Goal: Use online tool/utility: Utilize a website feature to perform a specific function

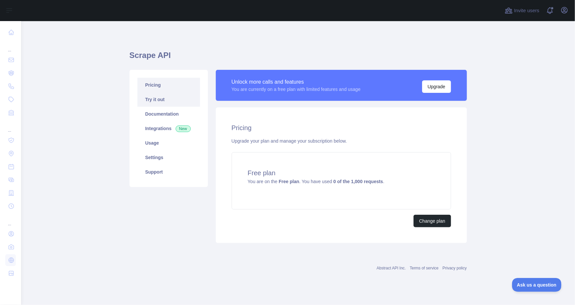
click at [169, 105] on link "Try it out" at bounding box center [168, 99] width 63 height 15
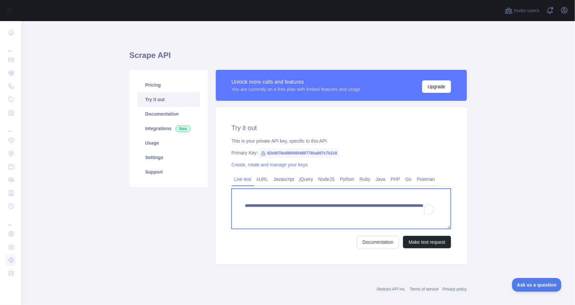
drag, startPoint x: 384, startPoint y: 210, endPoint x: 362, endPoint y: 211, distance: 22.1
click at [362, 211] on textarea "**********" at bounding box center [342, 209] width 220 height 40
drag, startPoint x: 354, startPoint y: 213, endPoint x: 439, endPoint y: 210, distance: 84.4
click at [439, 210] on textarea "**********" at bounding box center [342, 209] width 220 height 40
paste textarea "**********"
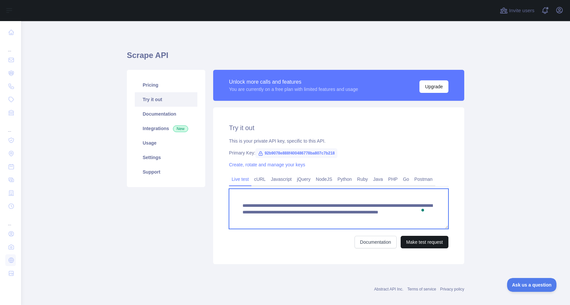
type textarea "**********"
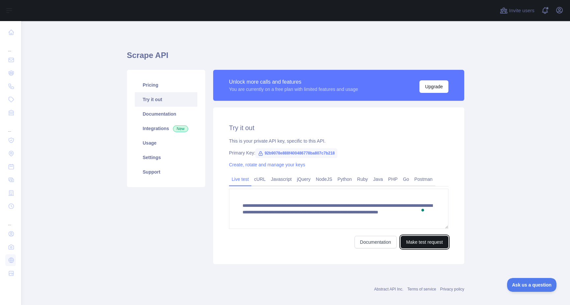
click at [427, 240] on button "Make test request" at bounding box center [425, 242] width 48 height 13
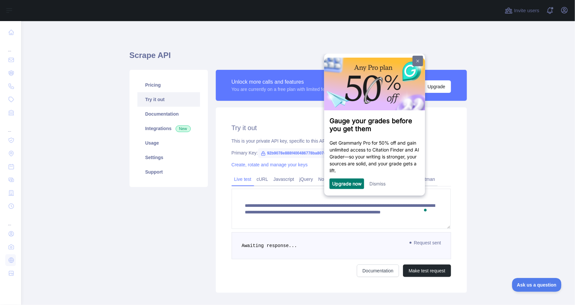
click at [420, 64] on link at bounding box center [417, 60] width 11 height 11
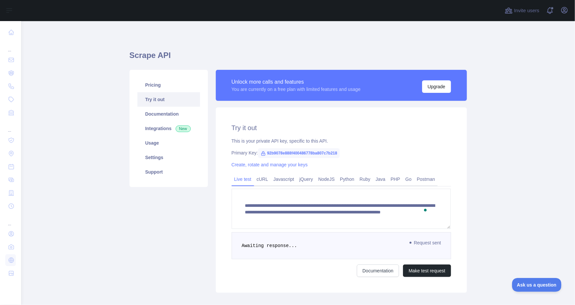
click at [425, 242] on span "Request sent" at bounding box center [426, 243] width 38 height 8
click at [265, 177] on link "cURL" at bounding box center [262, 179] width 17 height 11
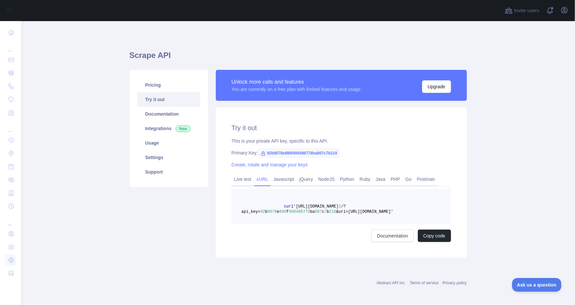
drag, startPoint x: 277, startPoint y: 208, endPoint x: 410, endPoint y: 212, distance: 132.9
click at [410, 212] on pre "curl '[URL][DOMAIN_NAME] 1 /?api_key= 92 b 9078 e 888 f 400486778 ba 807 c 7 b …" at bounding box center [342, 207] width 220 height 36
copy span "curl '[URL][DOMAIN_NAME] 1 /?api_key= 92 b 9078 e 888 f 400486778 ba 807 c 7 b …"
click at [250, 215] on pre "curl '[URL][DOMAIN_NAME] 1 /?api_key= 92 b 9078 e 888 f 400486778 ba 807 c 7 b …" at bounding box center [342, 207] width 220 height 36
click at [153, 147] on link "Usage" at bounding box center [168, 143] width 63 height 15
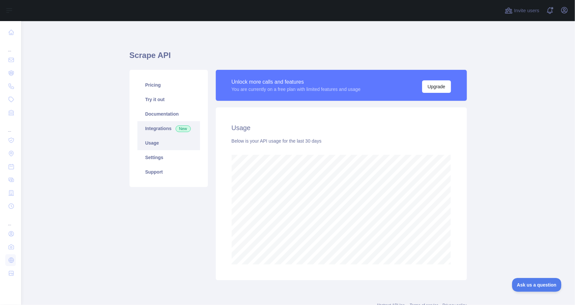
scroll to position [284, 549]
click at [167, 128] on link "Integrations New" at bounding box center [168, 128] width 63 height 15
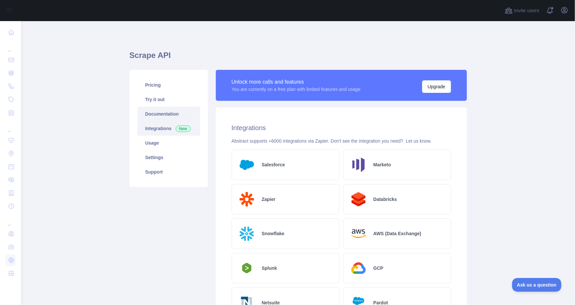
click at [182, 107] on link "Documentation" at bounding box center [168, 114] width 63 height 15
click at [169, 114] on link "Documentation" at bounding box center [168, 114] width 63 height 15
click at [177, 104] on link "Try it out" at bounding box center [168, 99] width 63 height 15
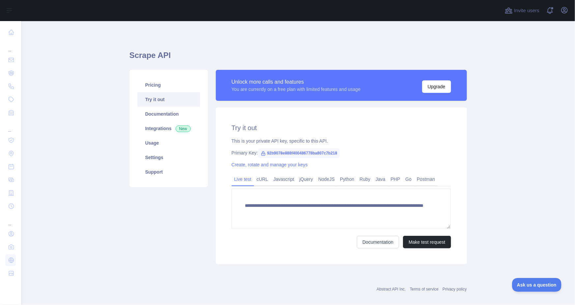
click at [284, 151] on span "92b9078e888f400486778ba807c7b218" at bounding box center [299, 153] width 82 height 10
click at [284, 152] on span "92b9078e888f400486778ba807c7b218" at bounding box center [299, 153] width 82 height 10
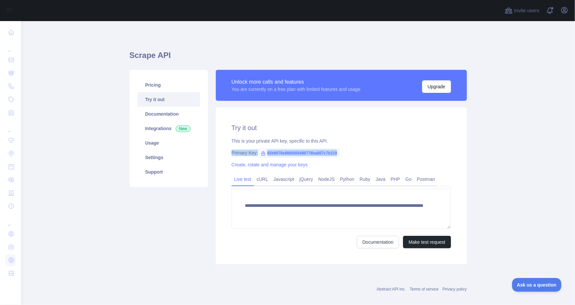
click at [284, 152] on span "92b9078e888f400486778ba807c7b218" at bounding box center [299, 153] width 82 height 10
